Goal: Task Accomplishment & Management: Manage account settings

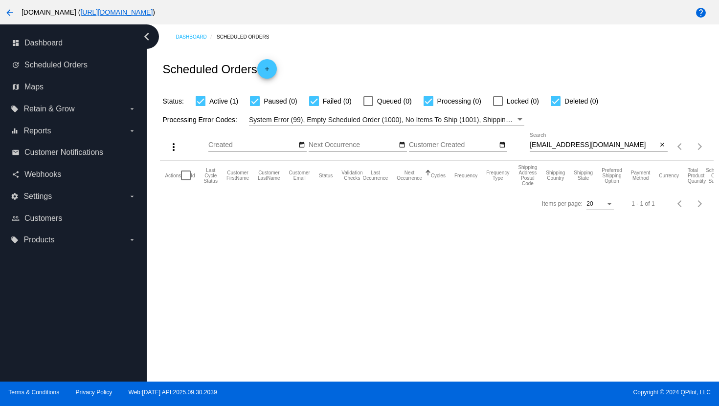
click at [9, 14] on mat-icon "arrow_back" at bounding box center [10, 13] width 12 height 12
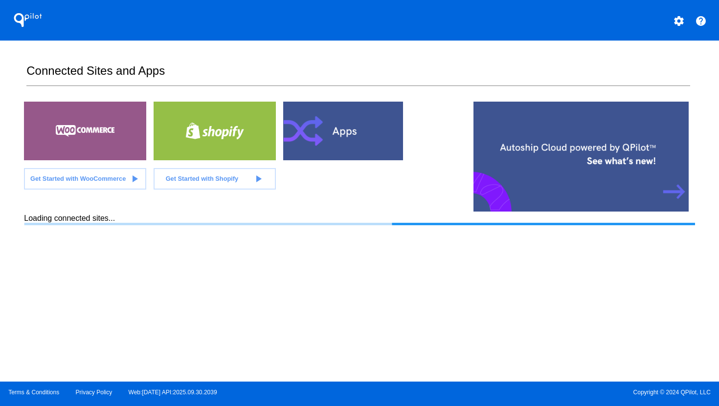
click at [680, 17] on mat-icon "settings" at bounding box center [679, 21] width 12 height 12
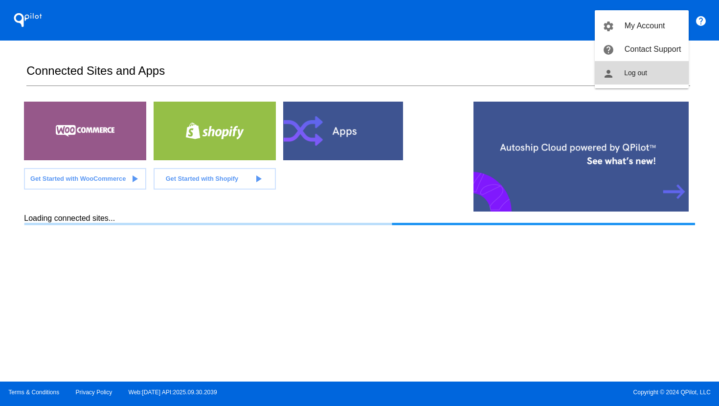
click at [655, 68] on button "person Log out" at bounding box center [642, 72] width 94 height 23
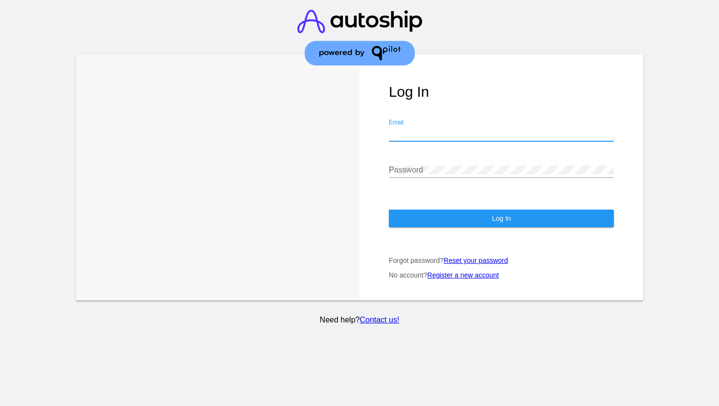
click at [474, 129] on input "Email" at bounding box center [501, 133] width 225 height 9
type input "[PERSON_NAME][EMAIL_ADDRESS][DOMAIN_NAME]"
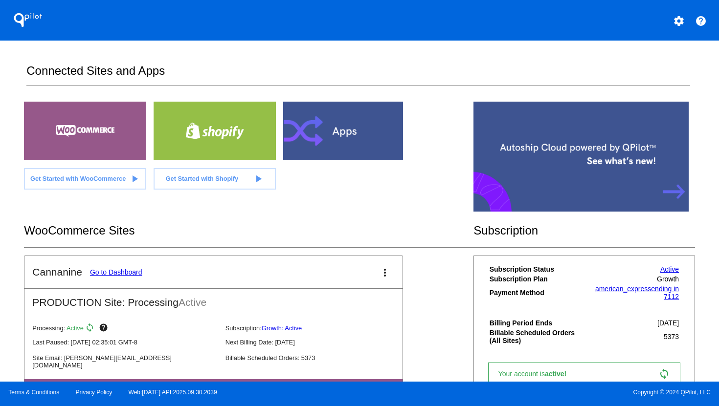
click at [135, 274] on link "Go to Dashboard" at bounding box center [116, 272] width 52 height 8
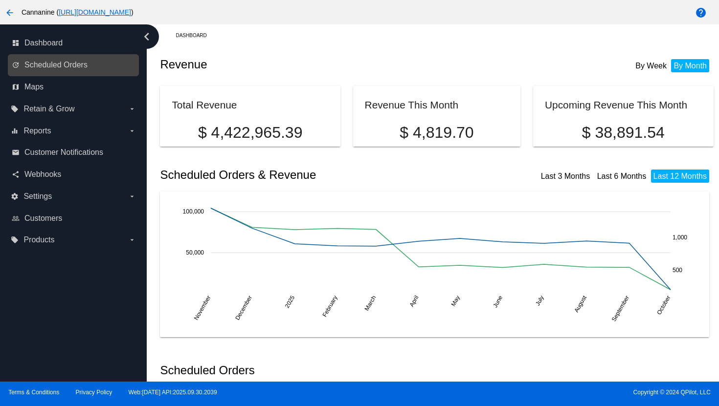
scroll to position [2, 0]
click at [69, 67] on span "Scheduled Orders" at bounding box center [55, 65] width 63 height 9
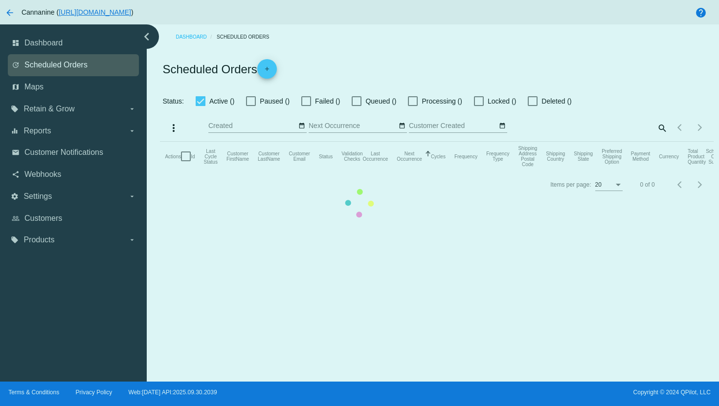
checkbox input "true"
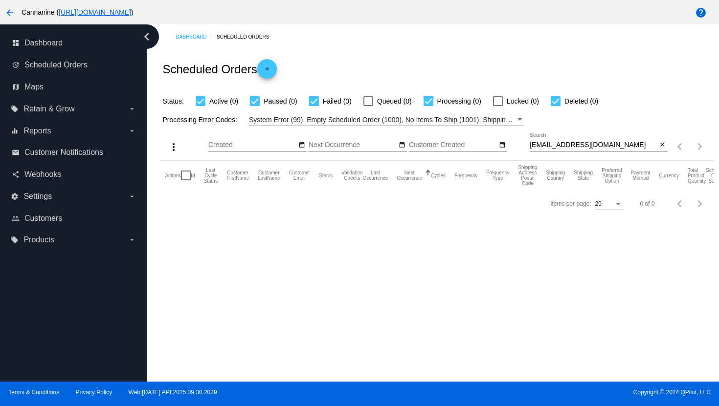
click at [550, 143] on input "[EMAIL_ADDRESS][DOMAIN_NAME]" at bounding box center [594, 145] width 128 height 8
click at [551, 144] on input "[EMAIL_ADDRESS][DOMAIN_NAME]" at bounding box center [594, 145] width 128 height 8
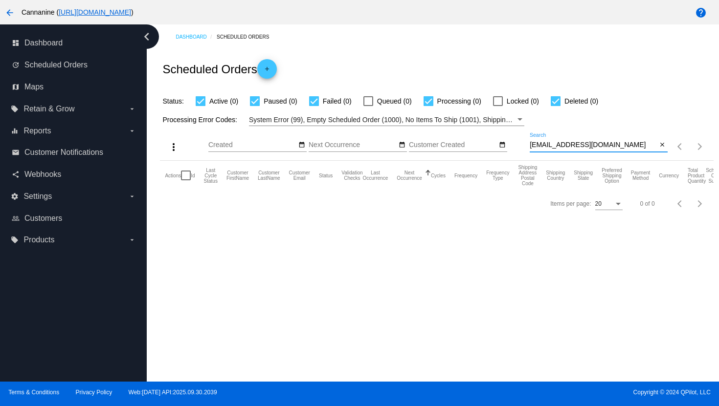
click at [551, 144] on input "[EMAIL_ADDRESS][DOMAIN_NAME]" at bounding box center [594, 145] width 128 height 8
paste input "[EMAIL_ADDRESS]"
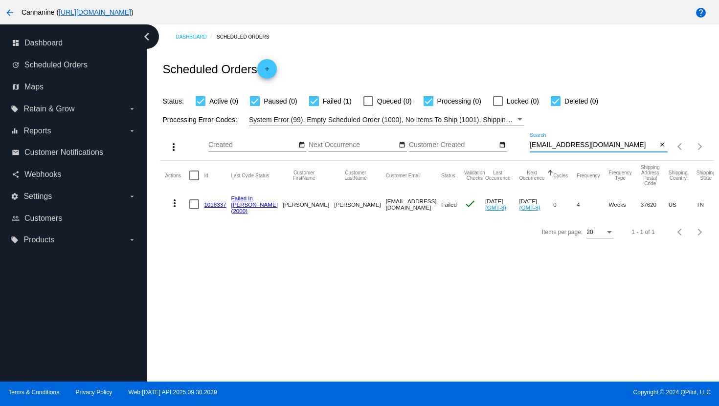
type input "[EMAIL_ADDRESS][DOMAIN_NAME]"
click at [175, 207] on mat-icon "more_vert" at bounding box center [175, 204] width 12 height 12
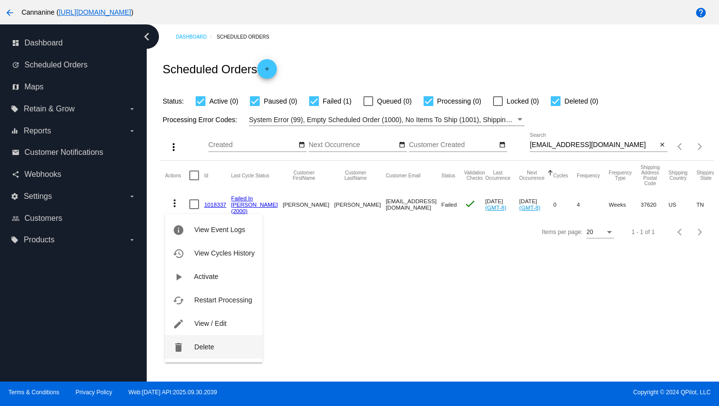
click at [195, 350] on span "Delete" at bounding box center [204, 347] width 20 height 8
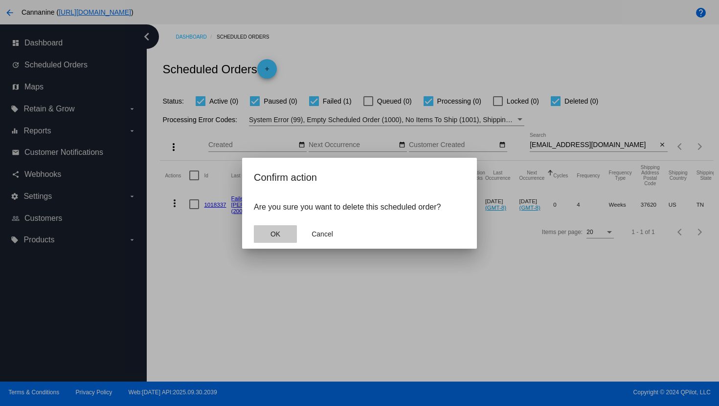
click at [259, 231] on button "OK" at bounding box center [275, 234] width 43 height 18
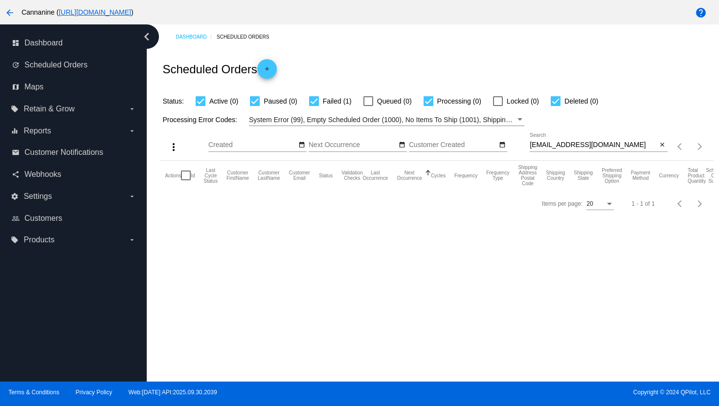
click at [12, 18] on mat-icon "arrow_back" at bounding box center [10, 13] width 12 height 12
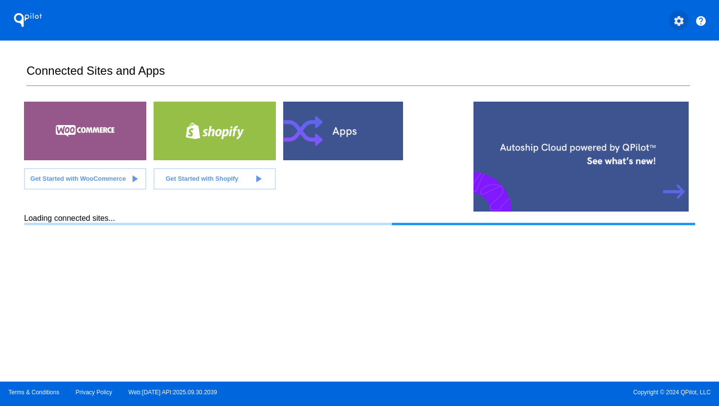
click at [675, 26] on mat-icon "settings" at bounding box center [679, 21] width 12 height 12
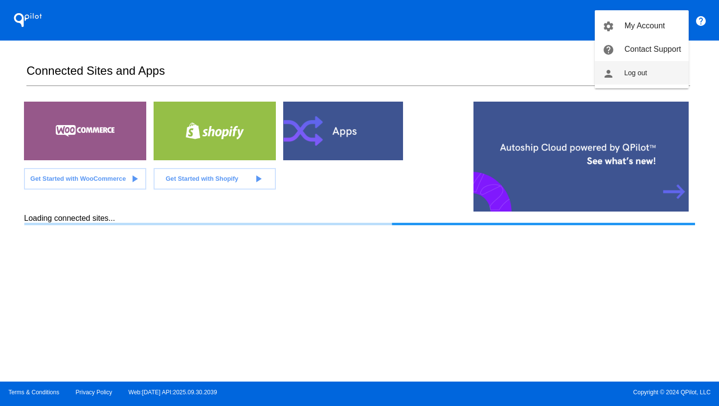
click at [622, 78] on button "person Log out" at bounding box center [642, 72] width 94 height 23
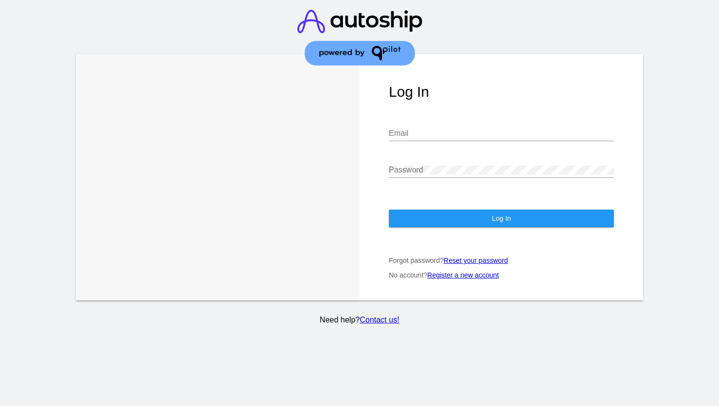
click at [440, 129] on input "Email" at bounding box center [501, 133] width 225 height 9
type input "[EMAIL_ADDRESS][DOMAIN_NAME]"
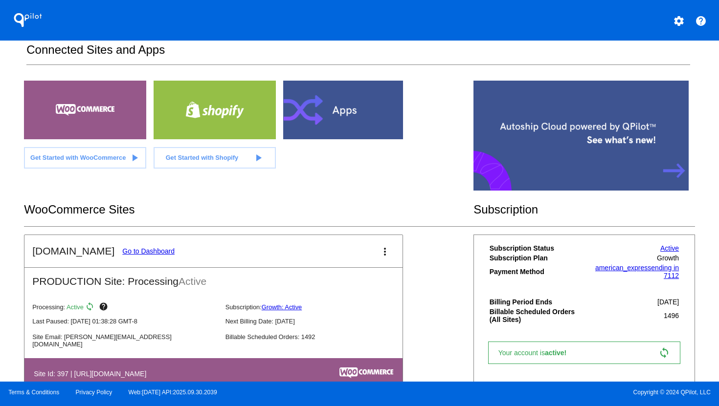
scroll to position [22, 0]
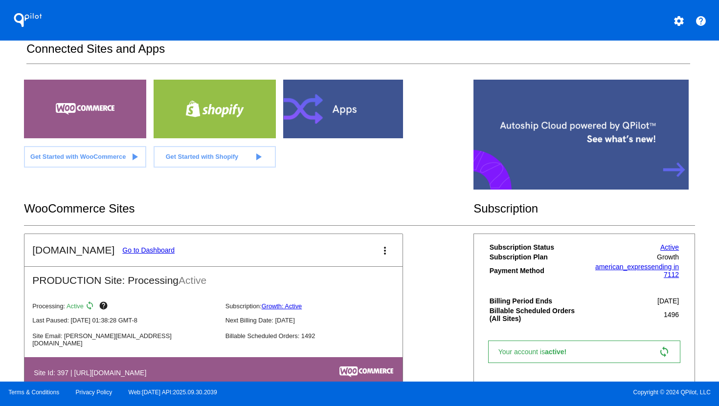
click at [153, 249] on link "Go to Dashboard" at bounding box center [148, 250] width 52 height 8
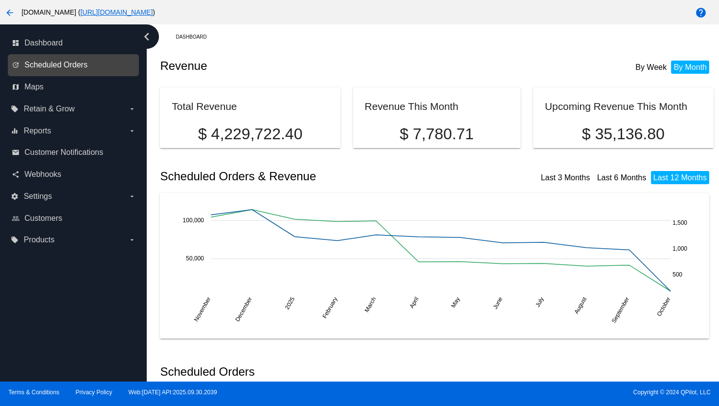
click at [63, 63] on span "Scheduled Orders" at bounding box center [55, 65] width 63 height 9
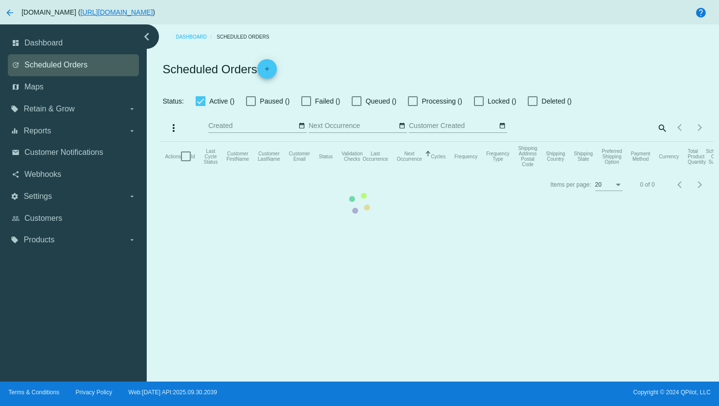
checkbox input "true"
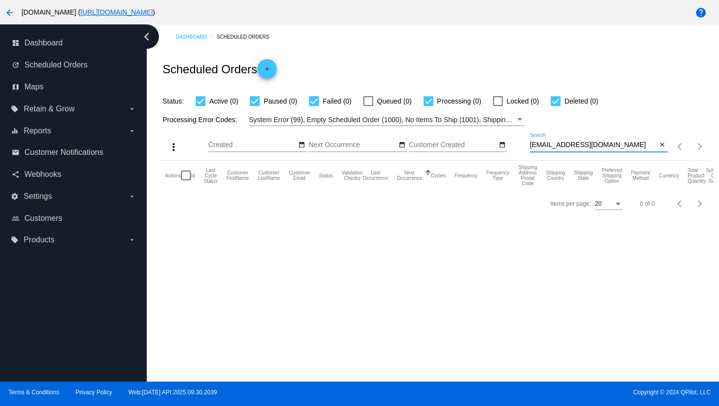
click at [548, 143] on input "[EMAIL_ADDRESS][DOMAIN_NAME]" at bounding box center [594, 145] width 128 height 8
paste input "ceilwest62"
type input "[EMAIL_ADDRESS][DOMAIN_NAME]"
